Goal: Information Seeking & Learning: Learn about a topic

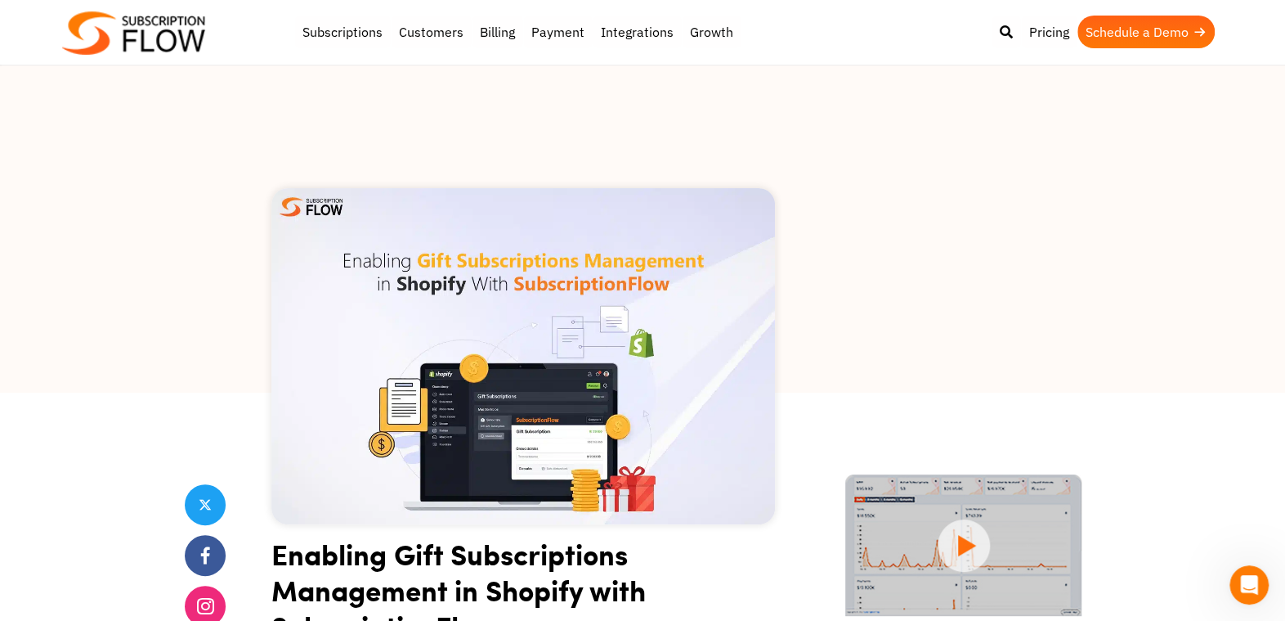
click at [169, 41] on img at bounding box center [133, 32] width 143 height 43
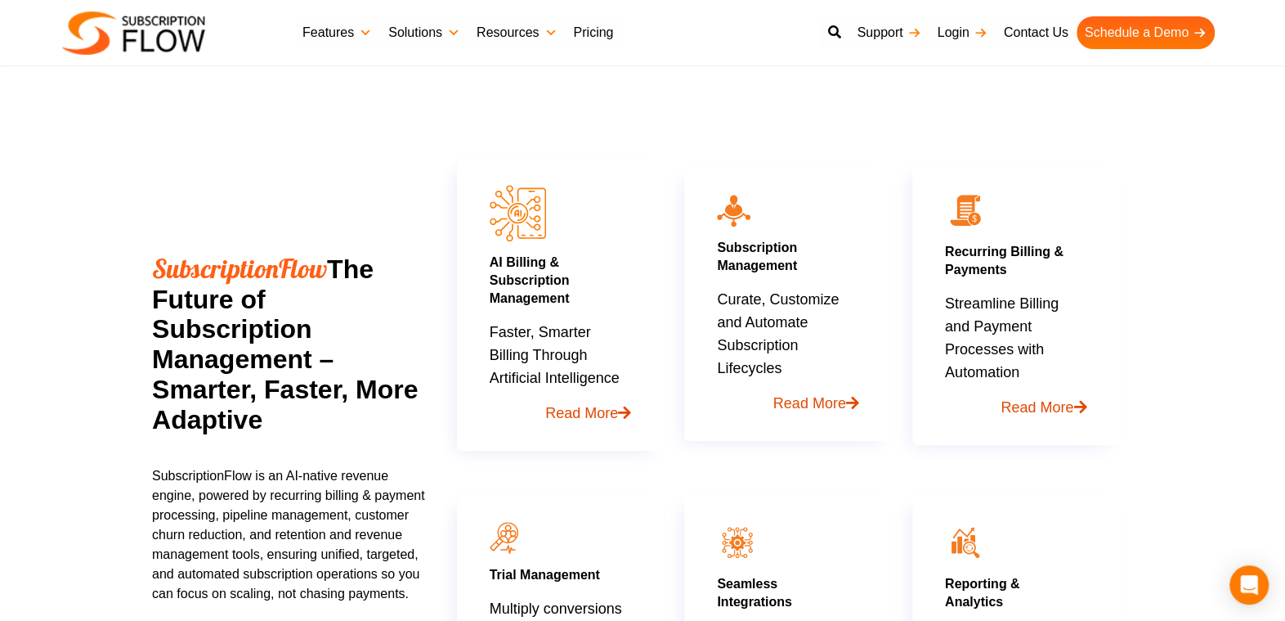
scroll to position [407, 0]
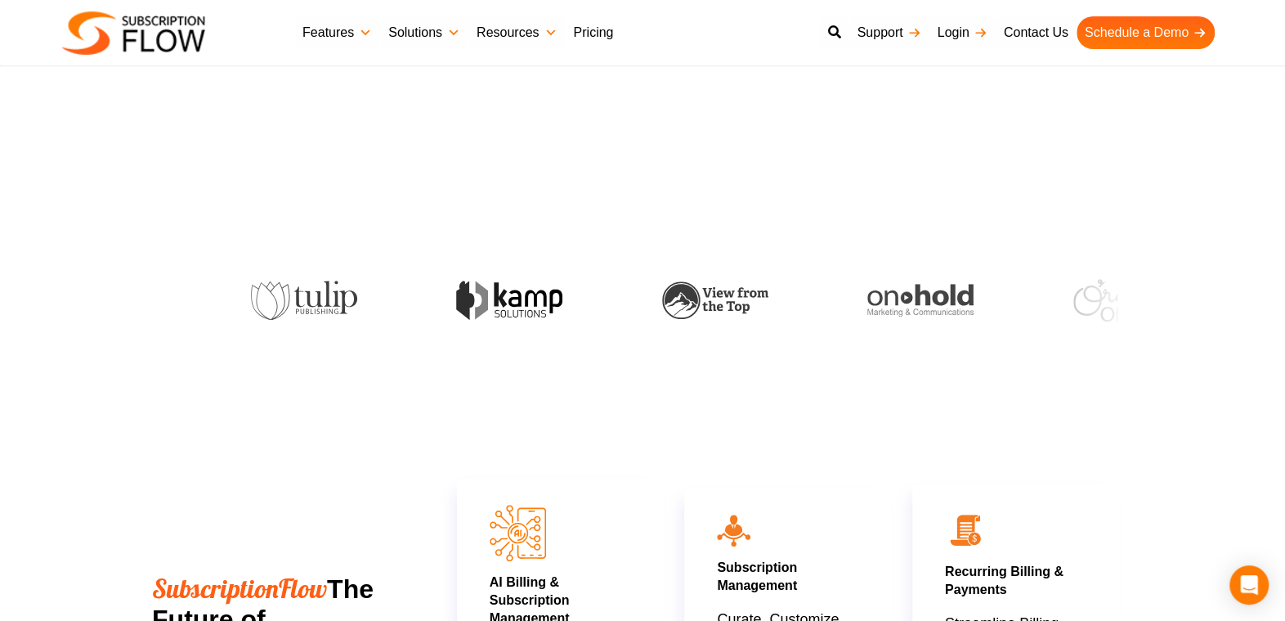
click at [607, 32] on link "Pricing" at bounding box center [593, 32] width 56 height 33
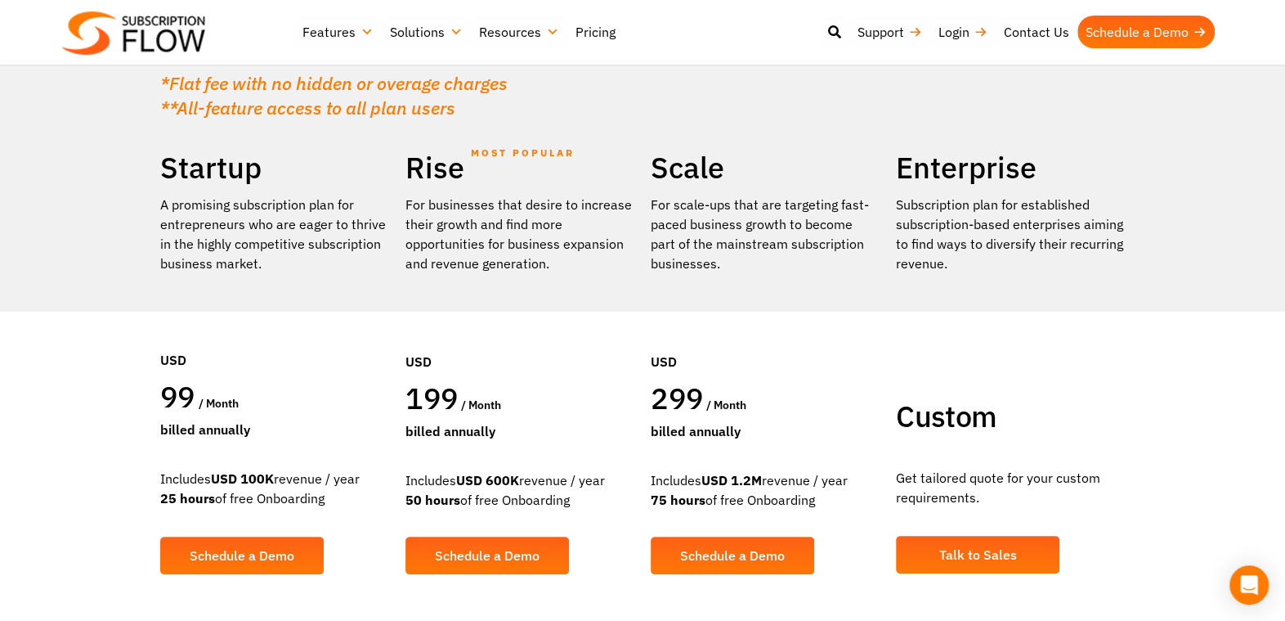
scroll to position [244, 0]
